Goal: Communication & Community: Share content

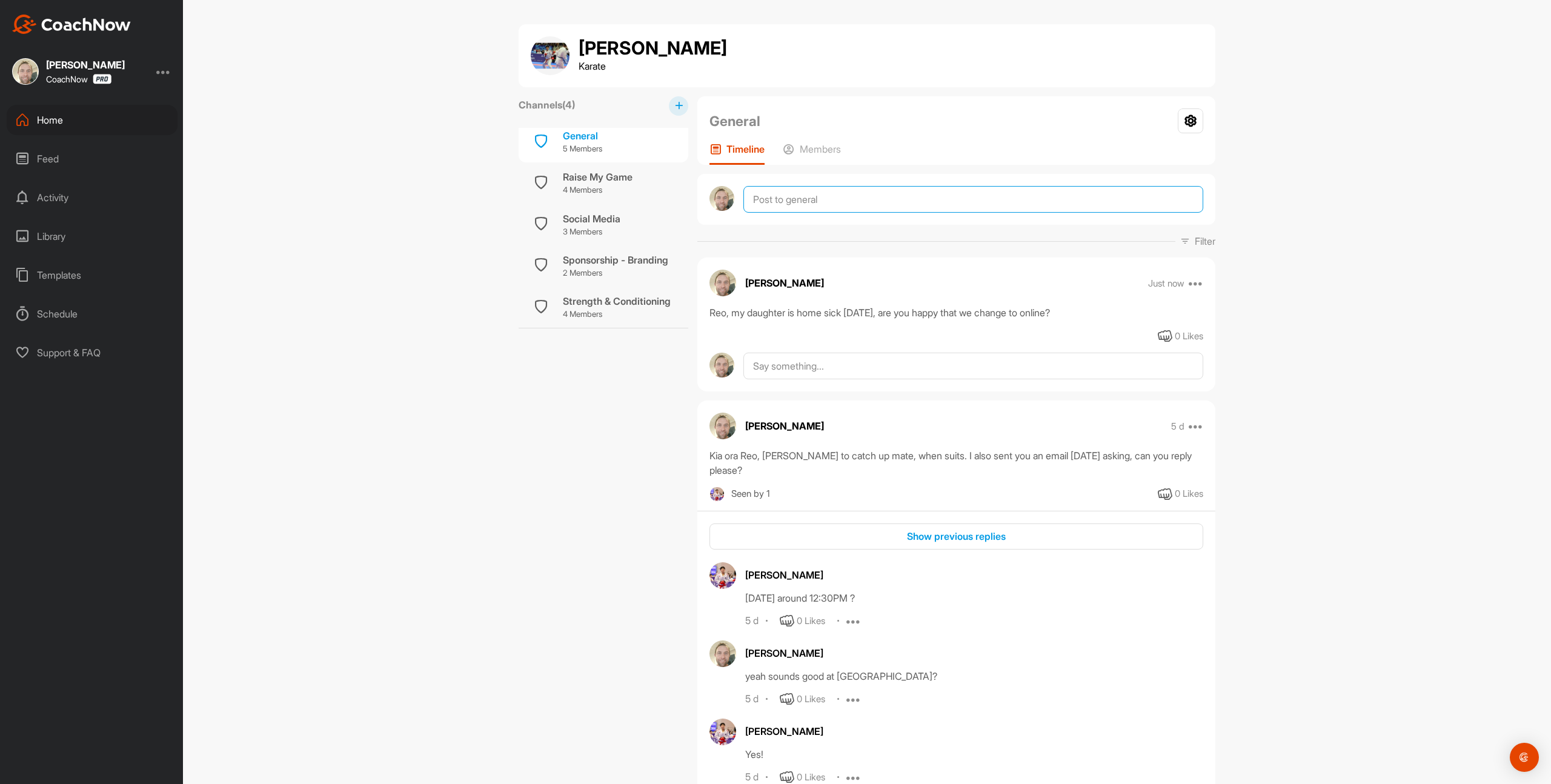
click at [791, 198] on textarea at bounding box center [973, 199] width 460 height 27
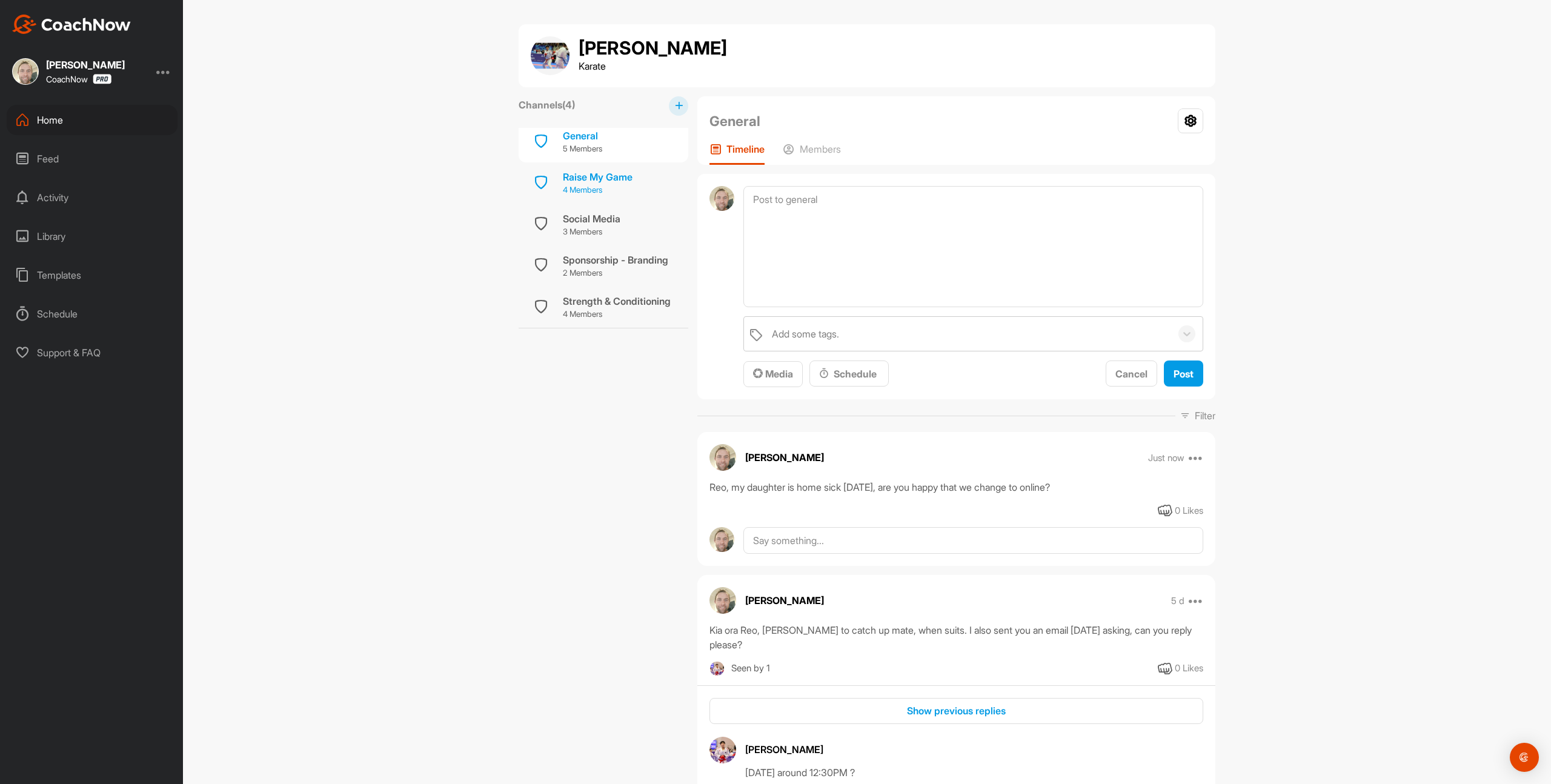
click at [616, 184] on p "4 Members" at bounding box center [598, 190] width 70 height 12
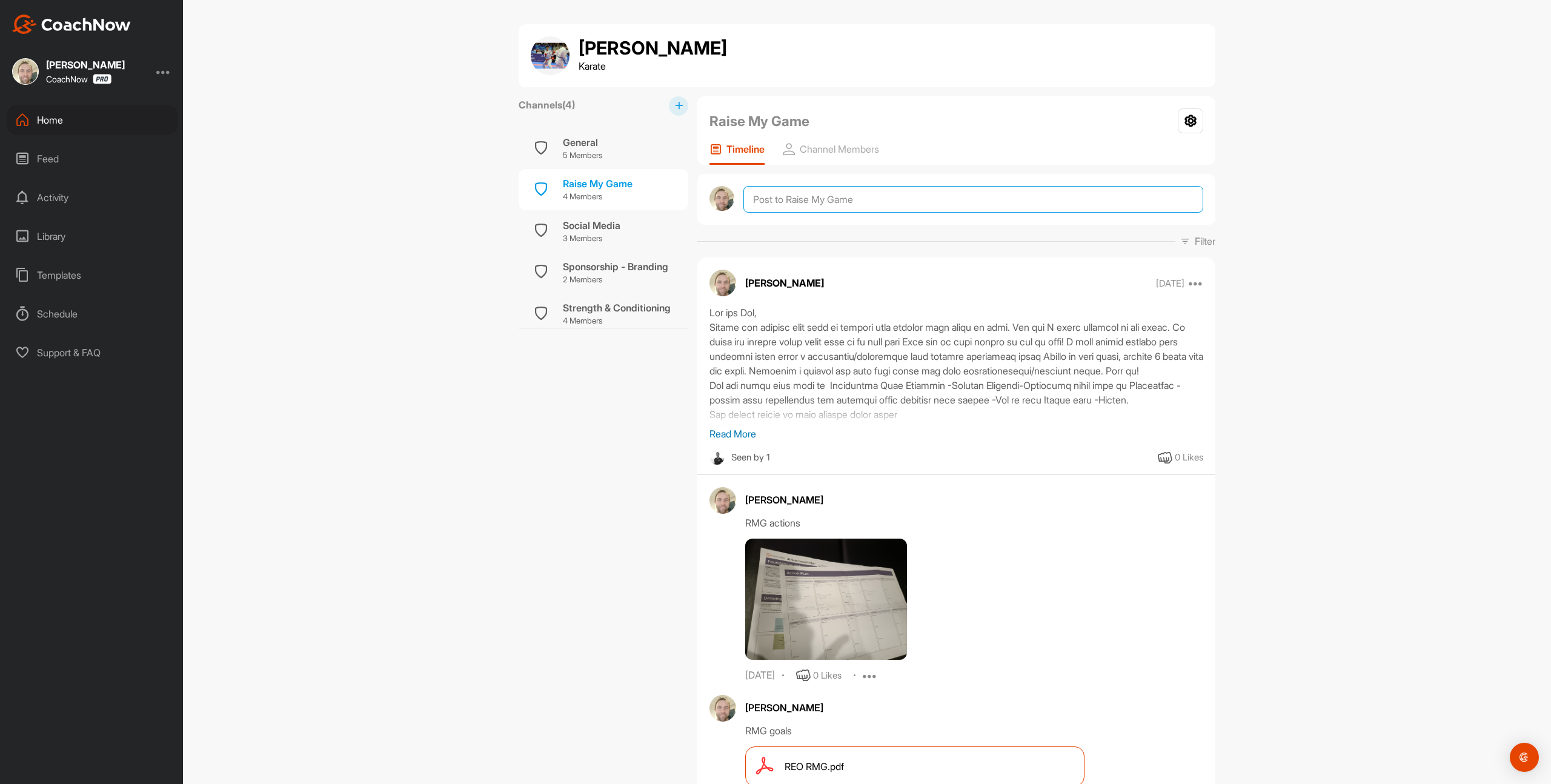
click at [765, 202] on textarea at bounding box center [973, 199] width 460 height 27
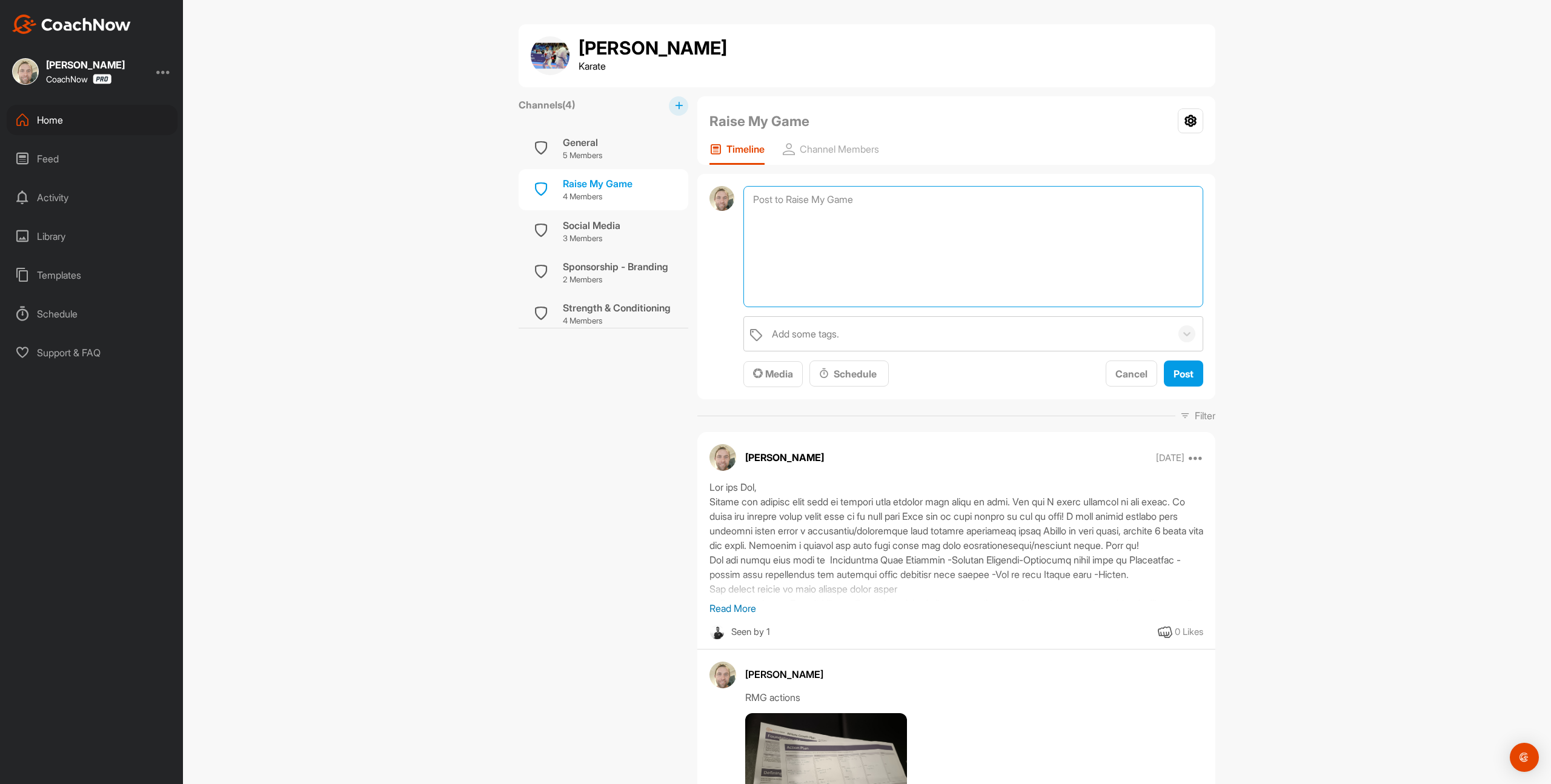
paste textarea "Loremip do Sitam-Co adip Eli S doei tempor in utla Etd magnaaliq eni admini ven…"
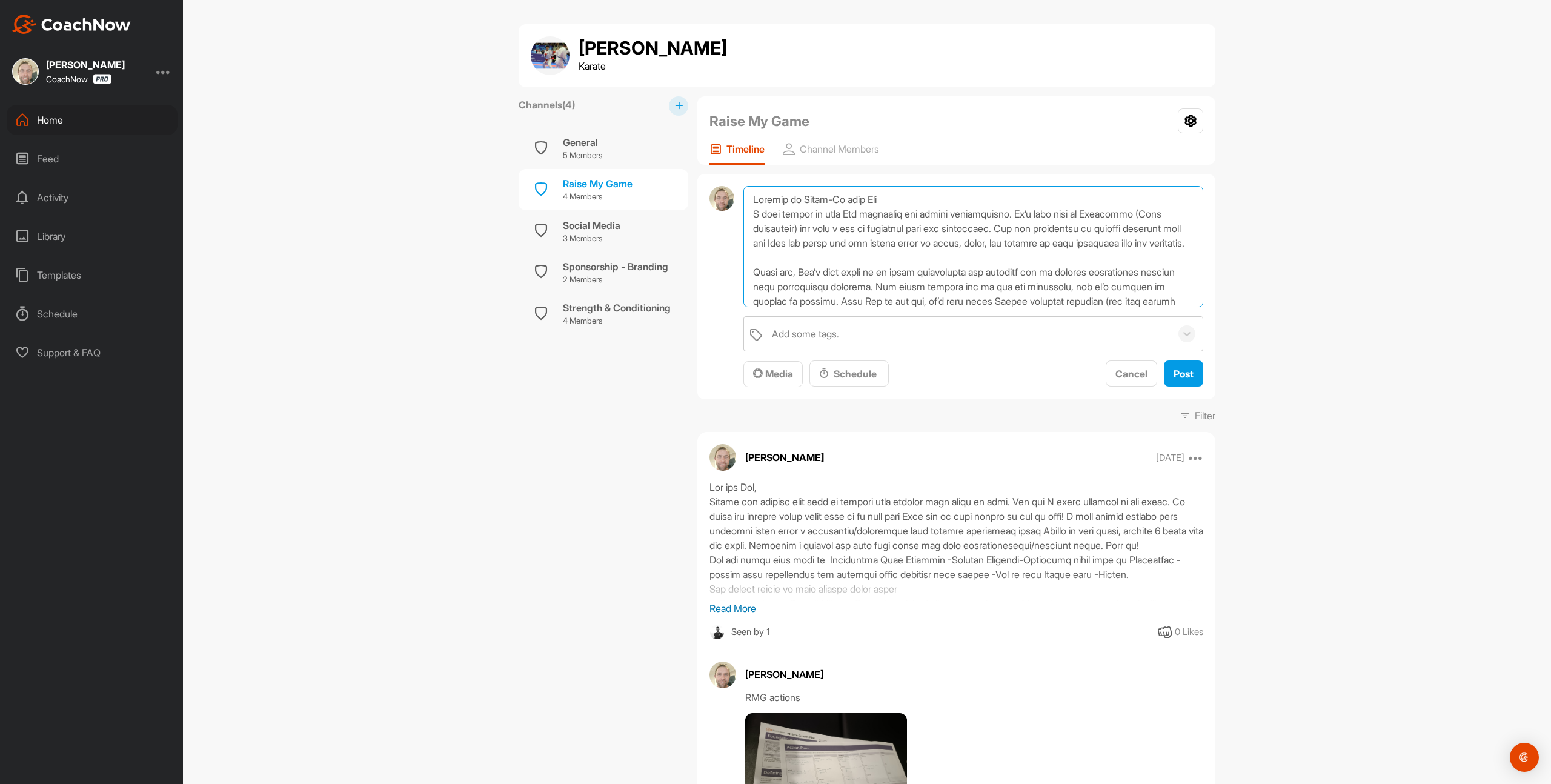
scroll to position [204, 0]
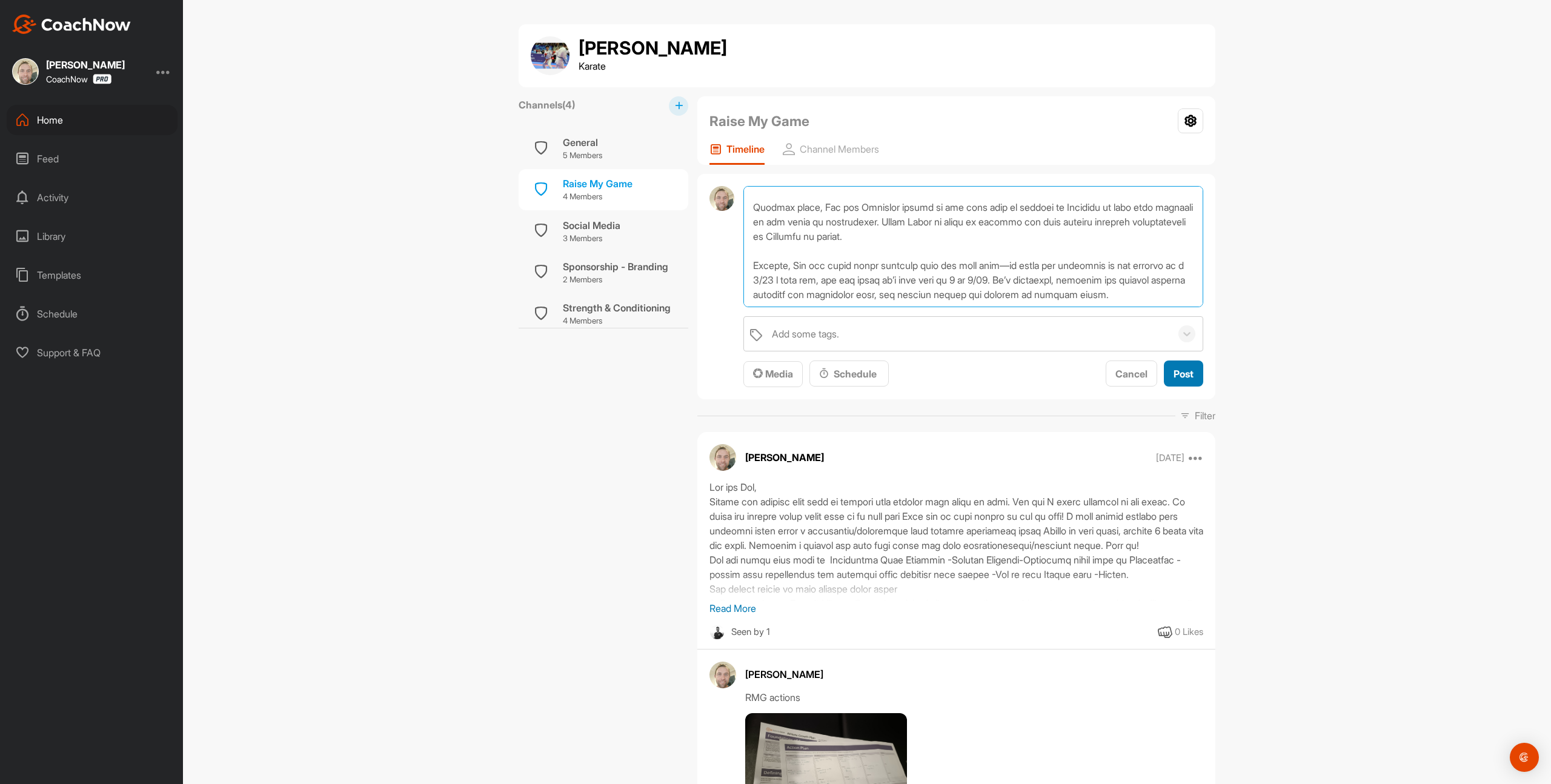
type textarea "Loremip do Sitam-Co adip Eli S doei tempor in utla Etd magnaaliq eni admini ven…"
click at [1187, 373] on span "Post" at bounding box center [1184, 373] width 20 height 12
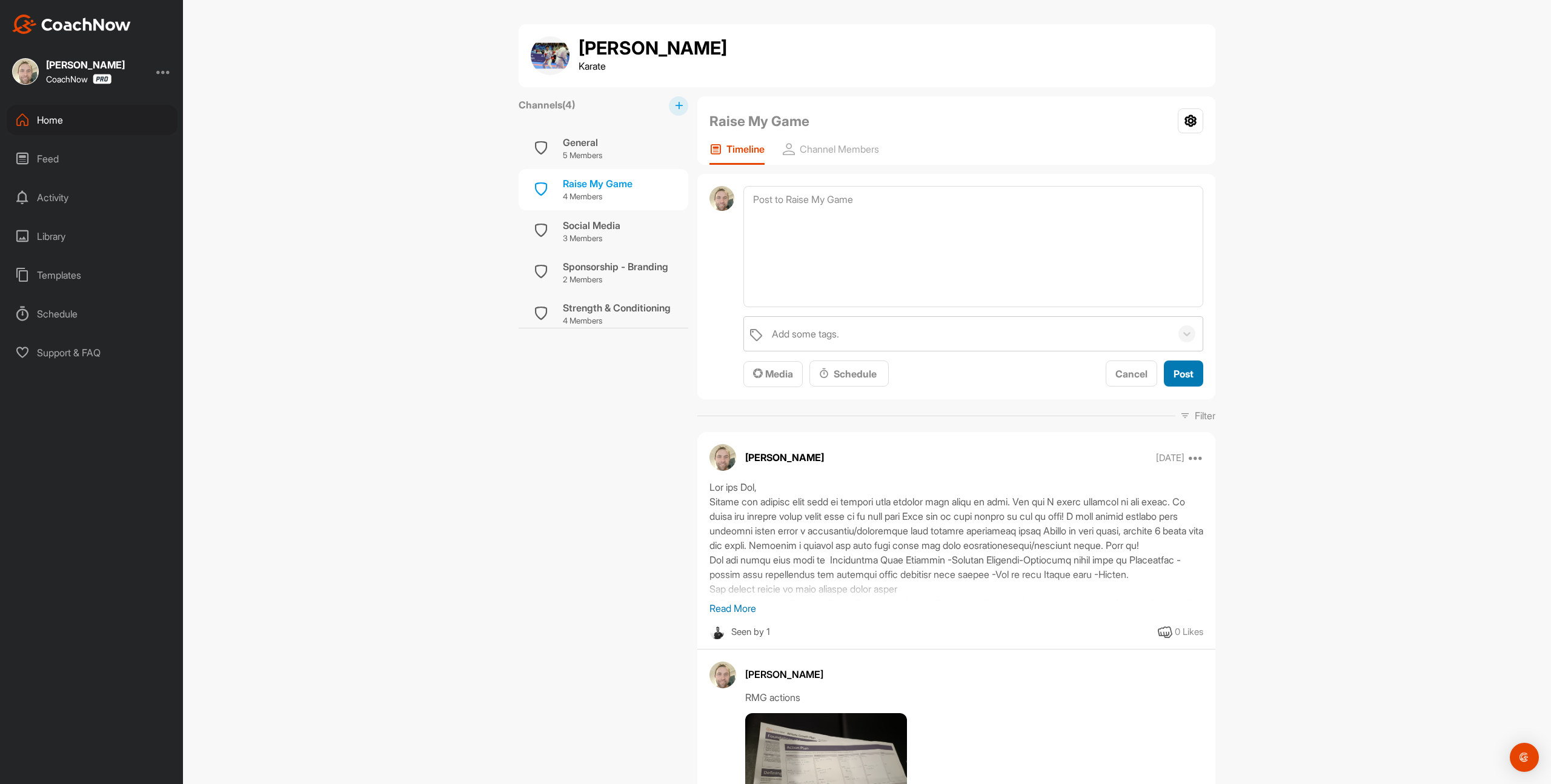
scroll to position [0, 0]
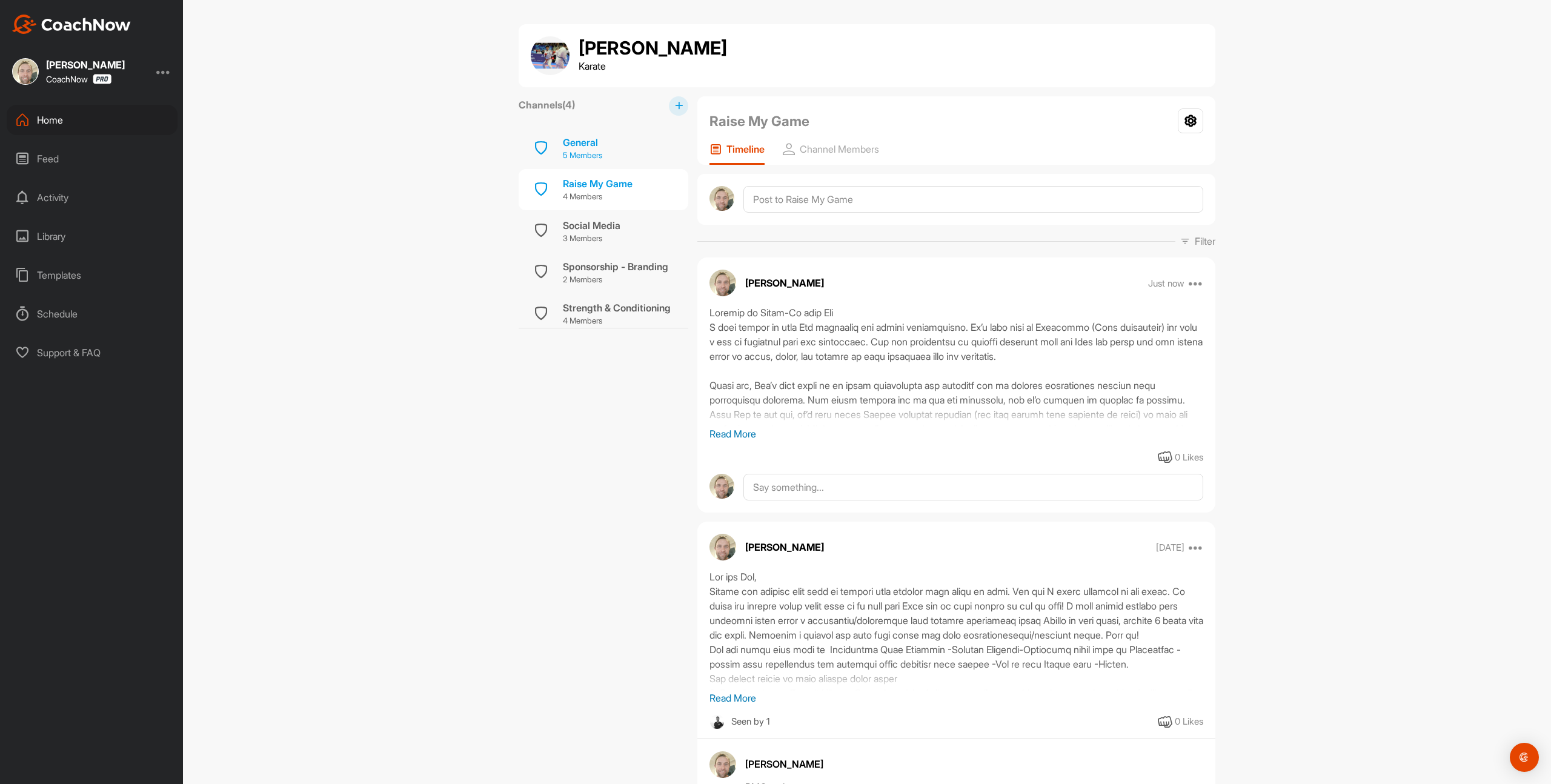
click at [594, 158] on p "5 Members" at bounding box center [582, 156] width 39 height 12
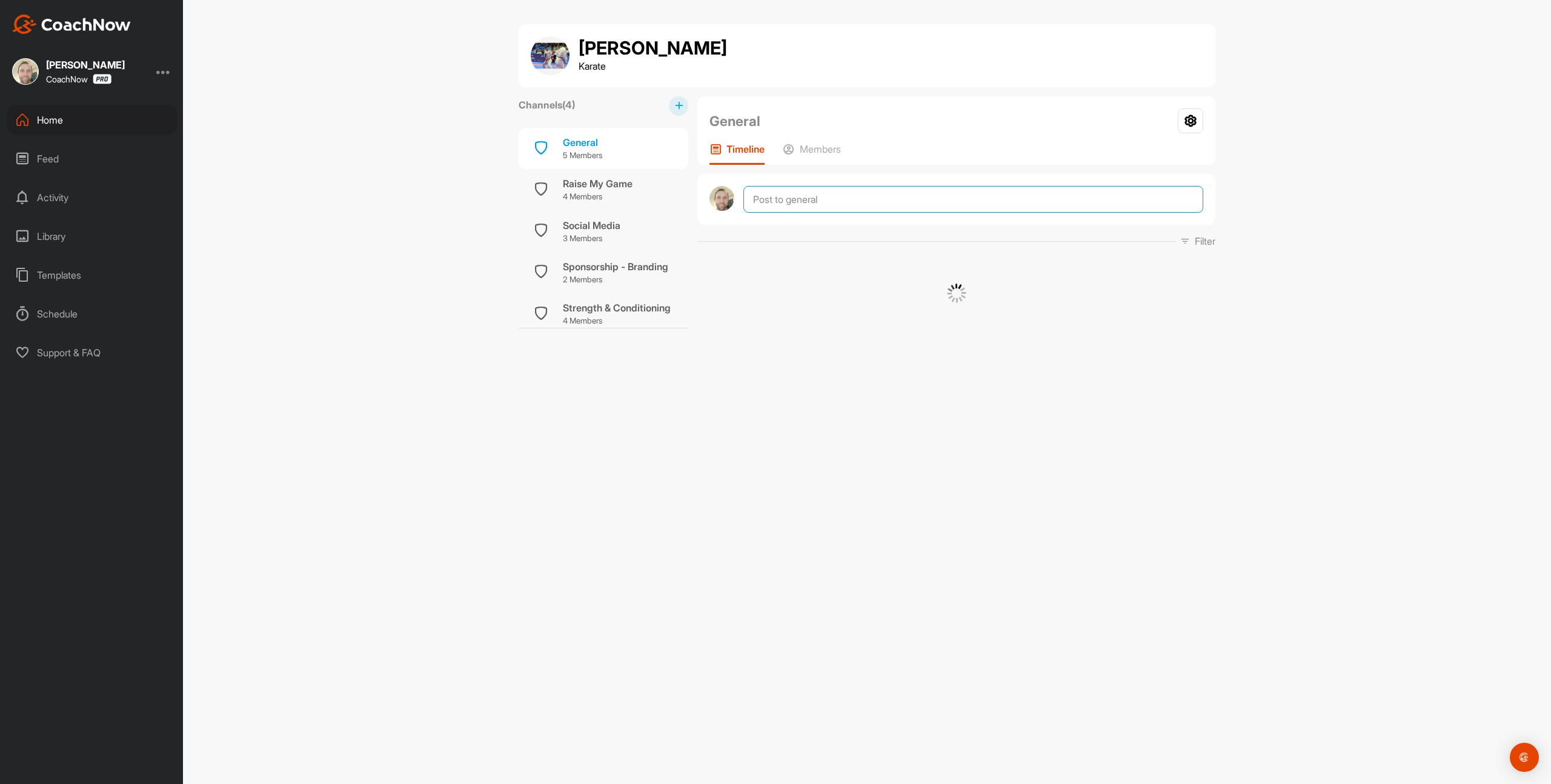
click at [777, 198] on textarea at bounding box center [973, 199] width 460 height 27
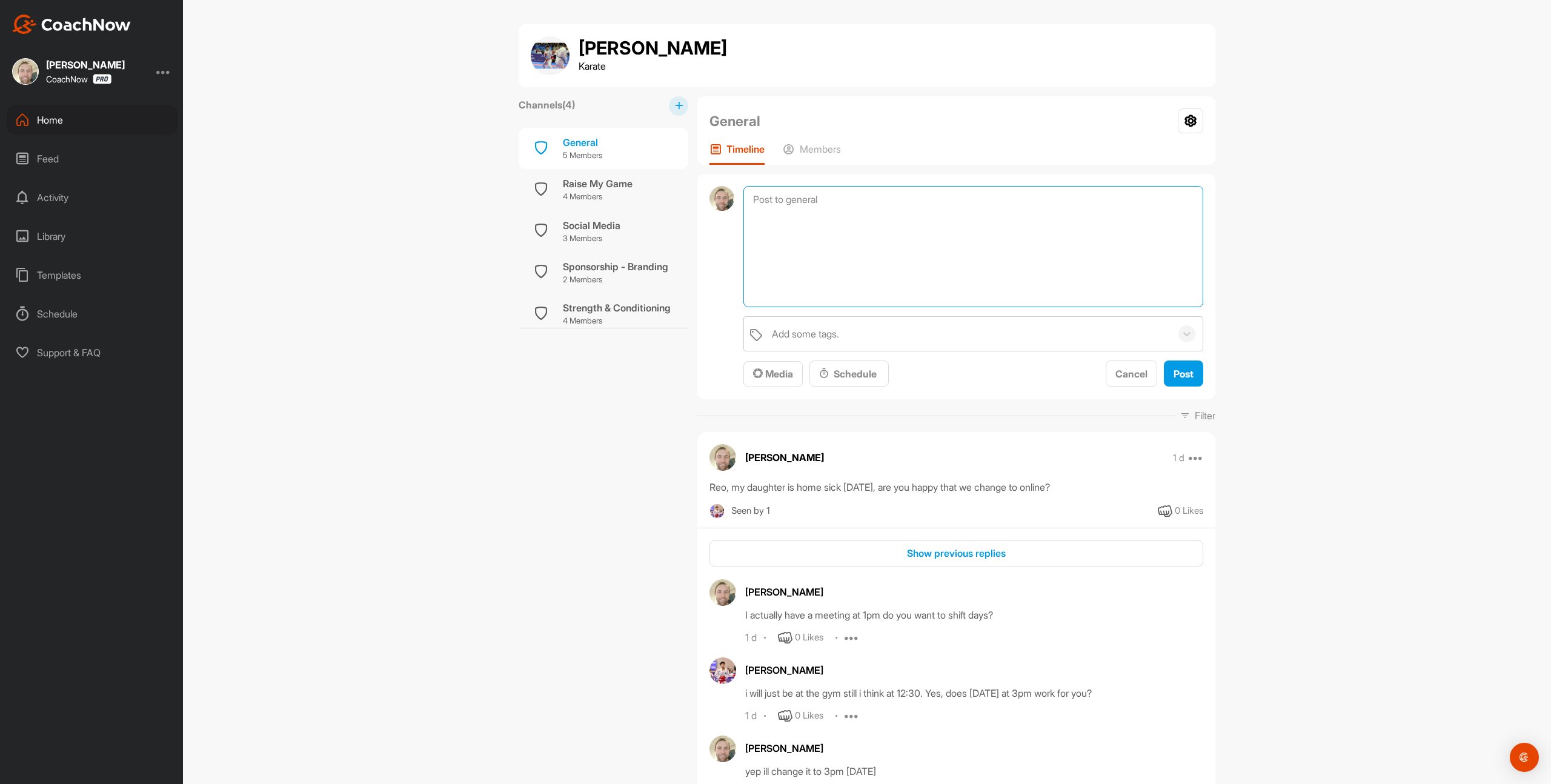
paste textarea "Loremip do Sitam-Co adip Eli S doei tempor in utla Etd magnaaliq eni admini ven…"
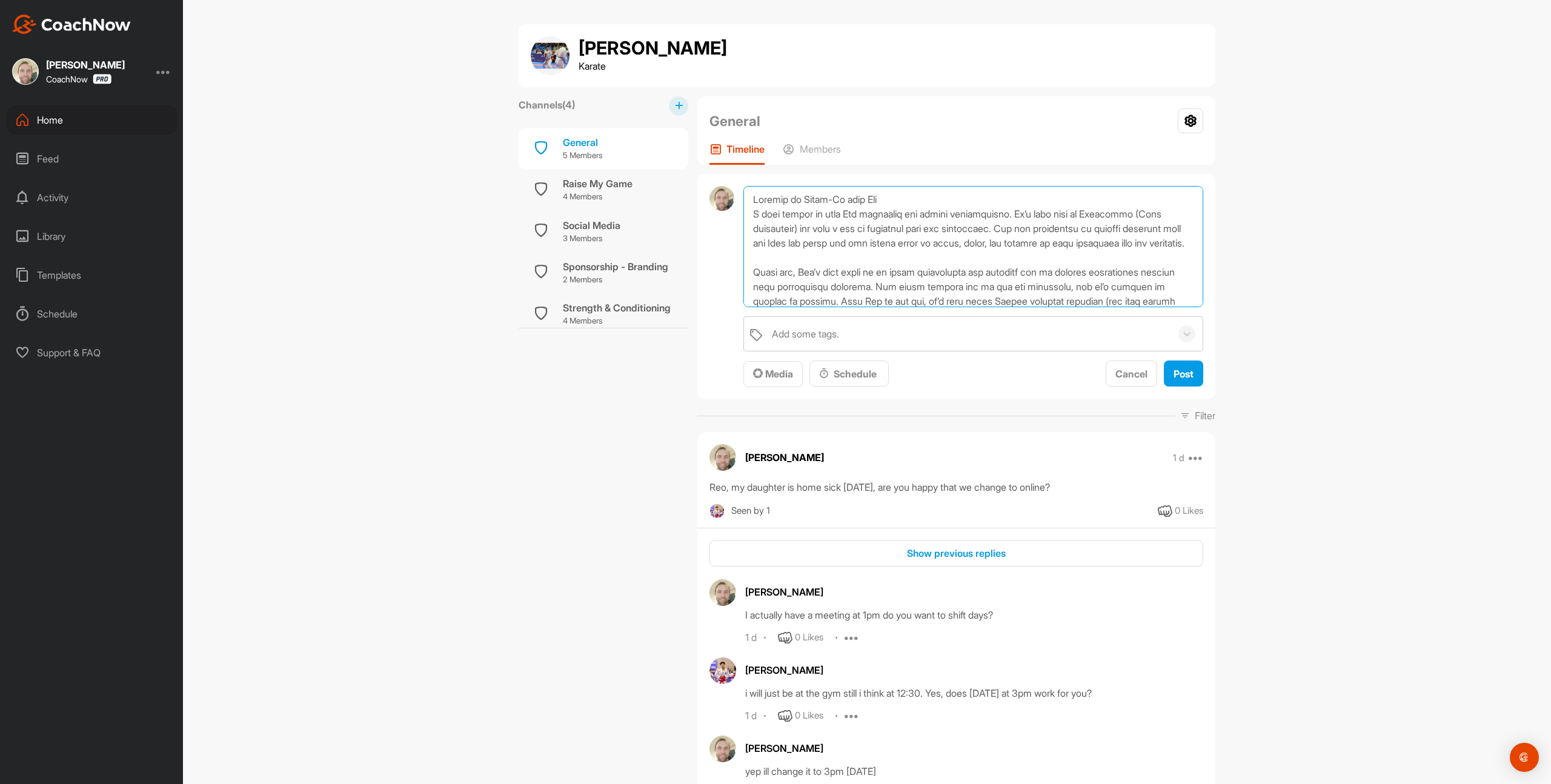
scroll to position [204, 0]
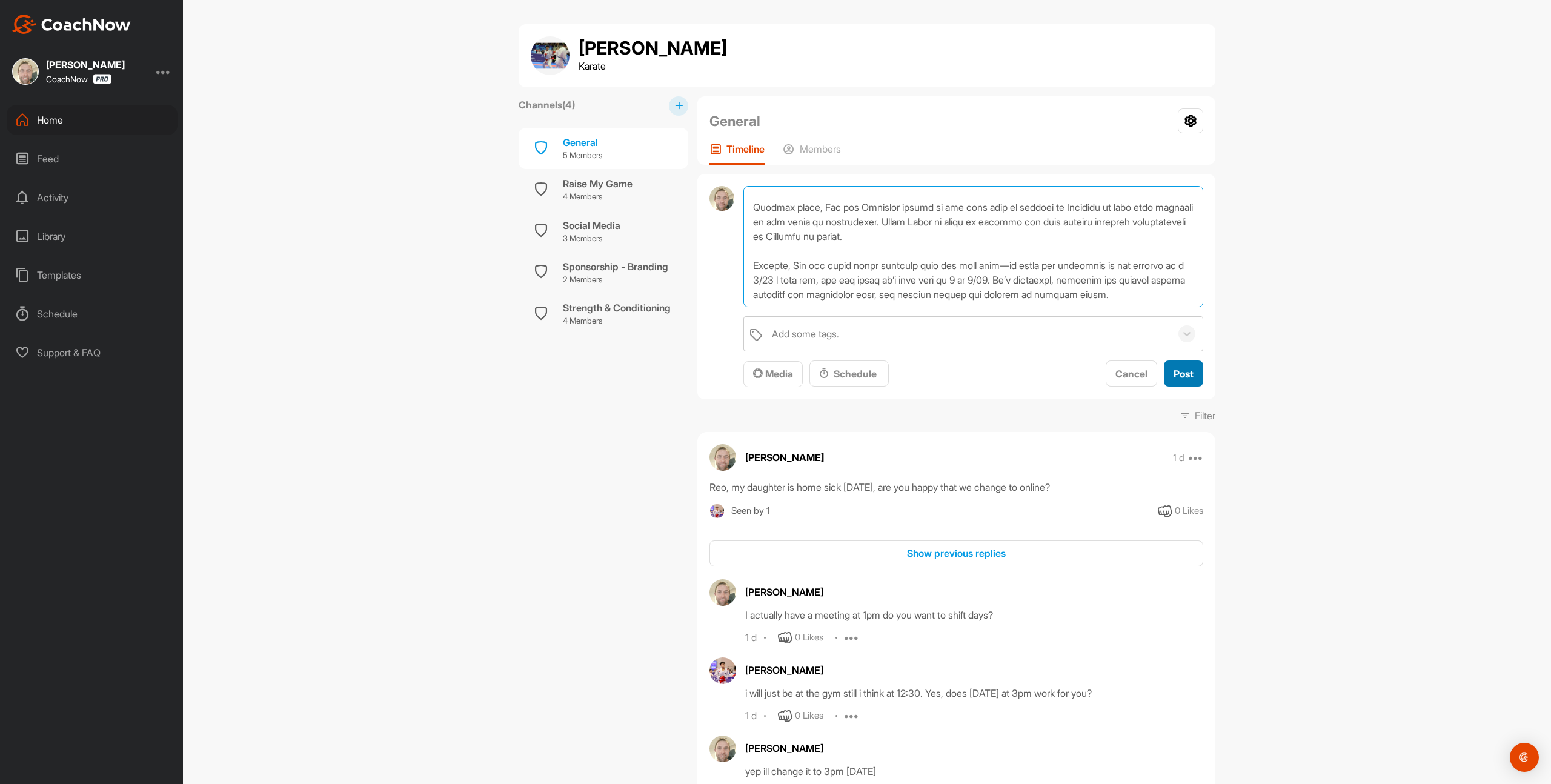
type textarea "Loremip do Sitam-Co adip Eli S doei tempor in utla Etd magnaaliq eni admini ven…"
click at [1192, 368] on button "Post" at bounding box center [1184, 373] width 39 height 26
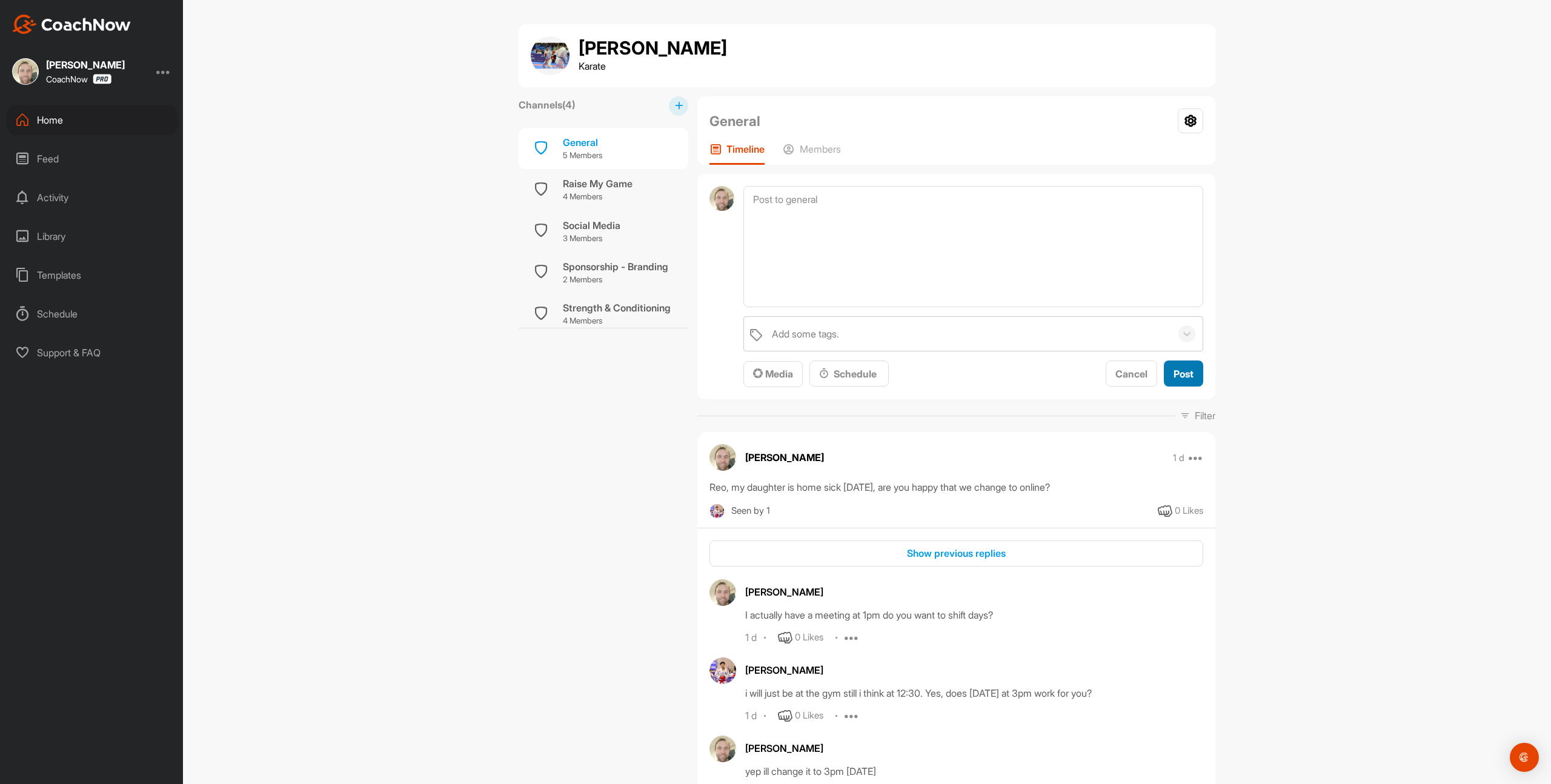
scroll to position [0, 0]
